Goal: Task Accomplishment & Management: Manage account settings

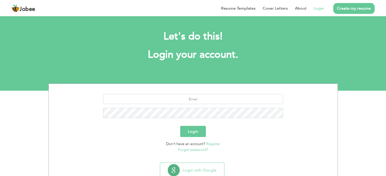
click at [315, 9] on link "Login" at bounding box center [319, 8] width 10 height 6
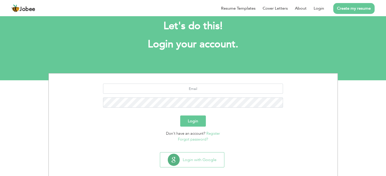
scroll to position [16, 0]
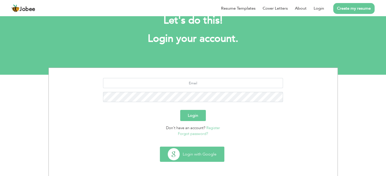
click at [200, 154] on button "Login with Google" at bounding box center [192, 154] width 64 height 15
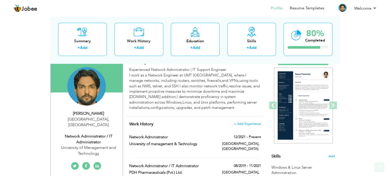
scroll to position [82, 0]
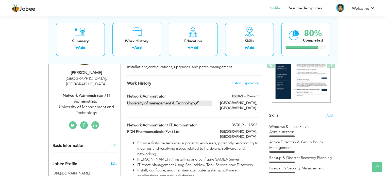
click at [153, 104] on label "University of management & Technology" at bounding box center [169, 103] width 85 height 5
type input "Network Administrator"
type input "University of management & Technology"
type input "12/2021"
type input "[GEOGRAPHIC_DATA]"
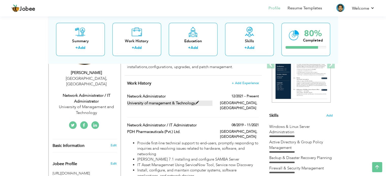
type input "[GEOGRAPHIC_DATA]"
checkbox input "true"
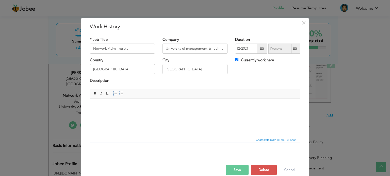
click at [155, 104] on body at bounding box center [195, 106] width 200 height 5
drag, startPoint x: 155, startPoint y: 103, endPoint x: 151, endPoint y: 113, distance: 10.0
drag, startPoint x: 151, startPoint y: 113, endPoint x: 253, endPoint y: 105, distance: 102.3
click at [254, 107] on span "Context Menu Options" at bounding box center [255, 108] width 4 height 4
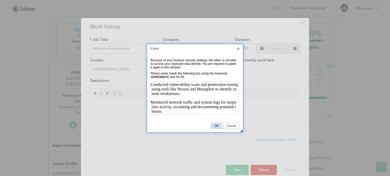
click at [218, 124] on link "OK" at bounding box center [216, 126] width 11 height 6
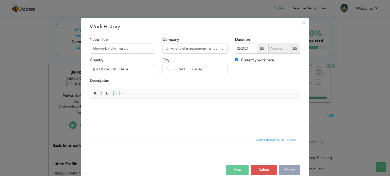
click at [286, 167] on button "Cancel" at bounding box center [289, 170] width 21 height 10
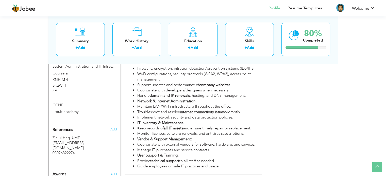
scroll to position [387, 0]
